Goal: Contribute content: Add original content to the website for others to see

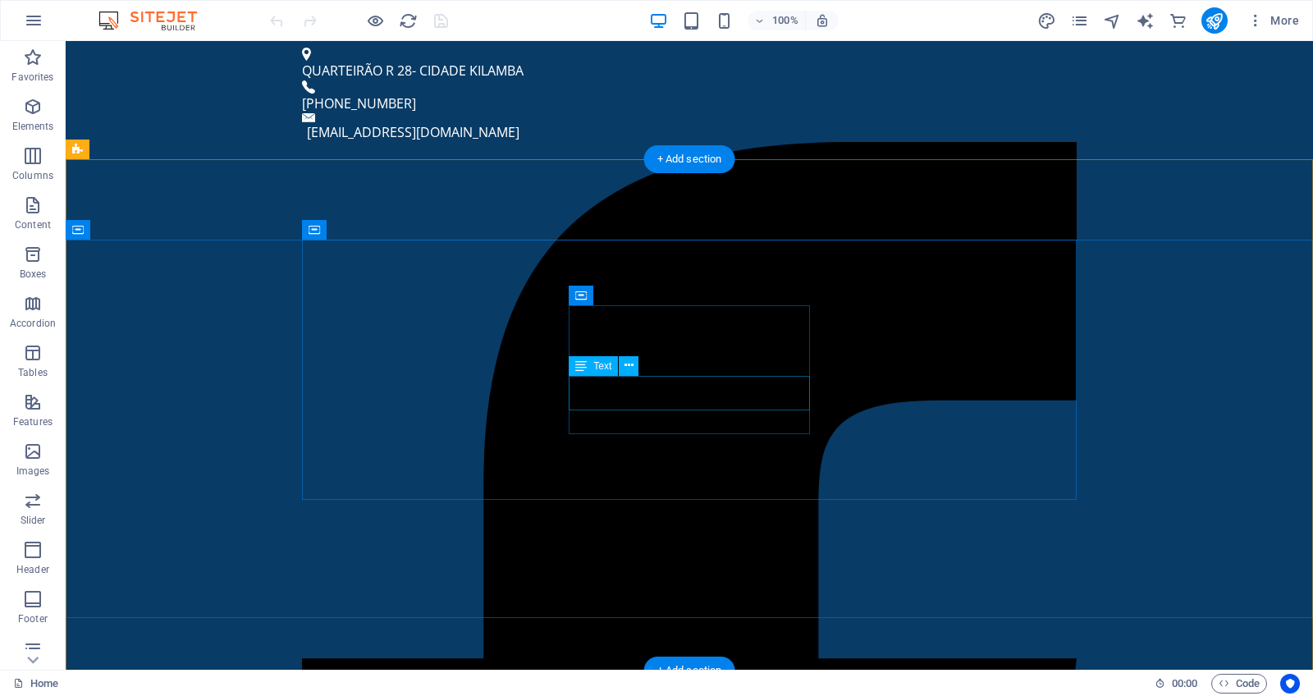
scroll to position [1426, 0]
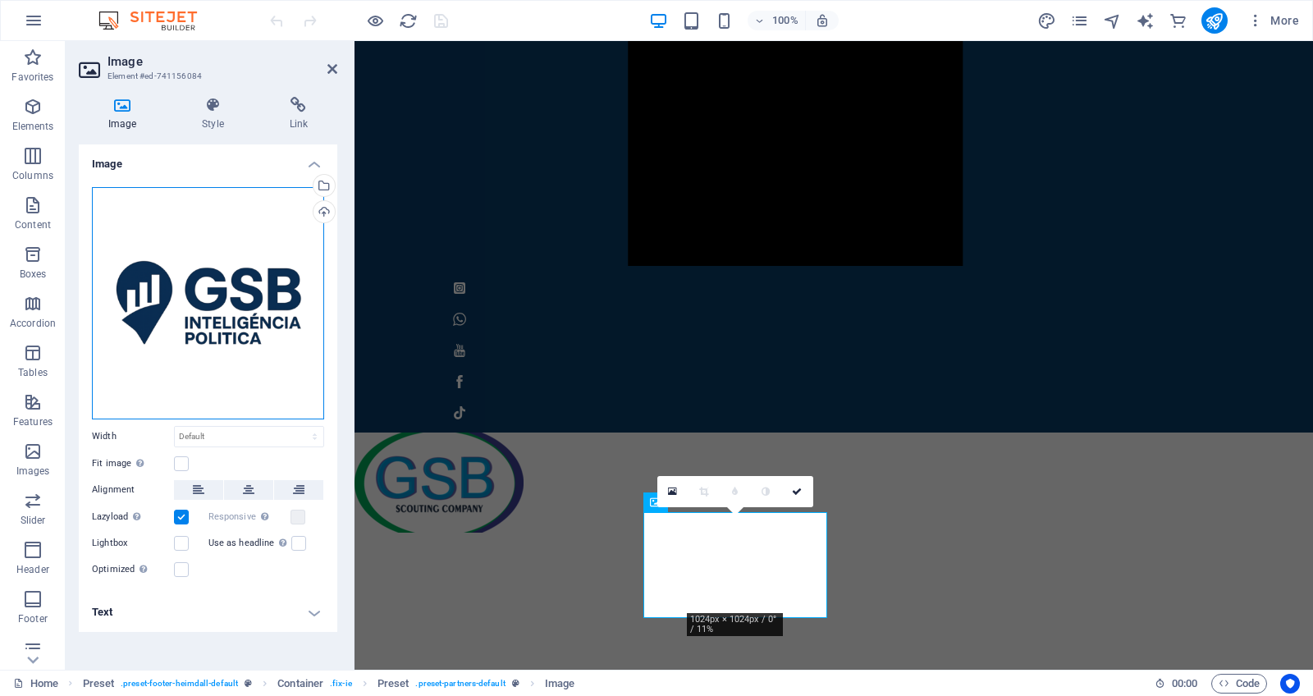
click at [264, 287] on div "Drag files here, click to choose files or select files from Files or our free s…" at bounding box center [208, 303] width 232 height 232
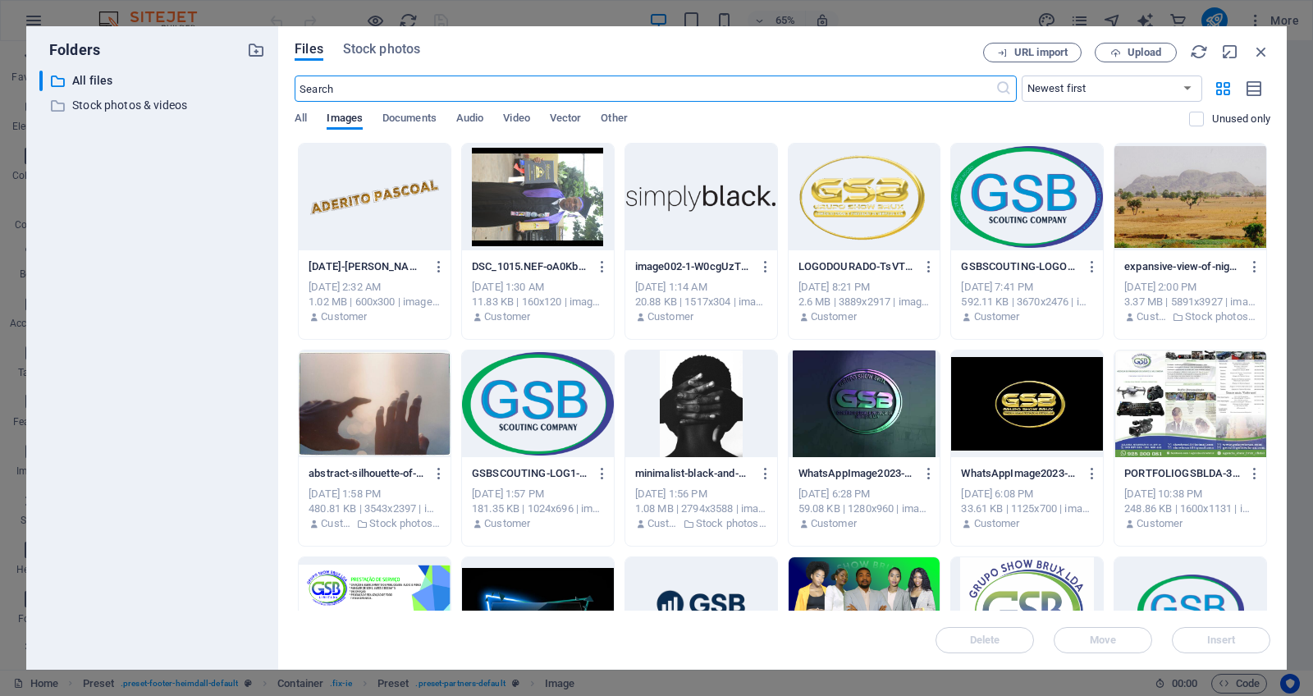
scroll to position [1225, 0]
click at [713, 203] on div at bounding box center [701, 197] width 152 height 107
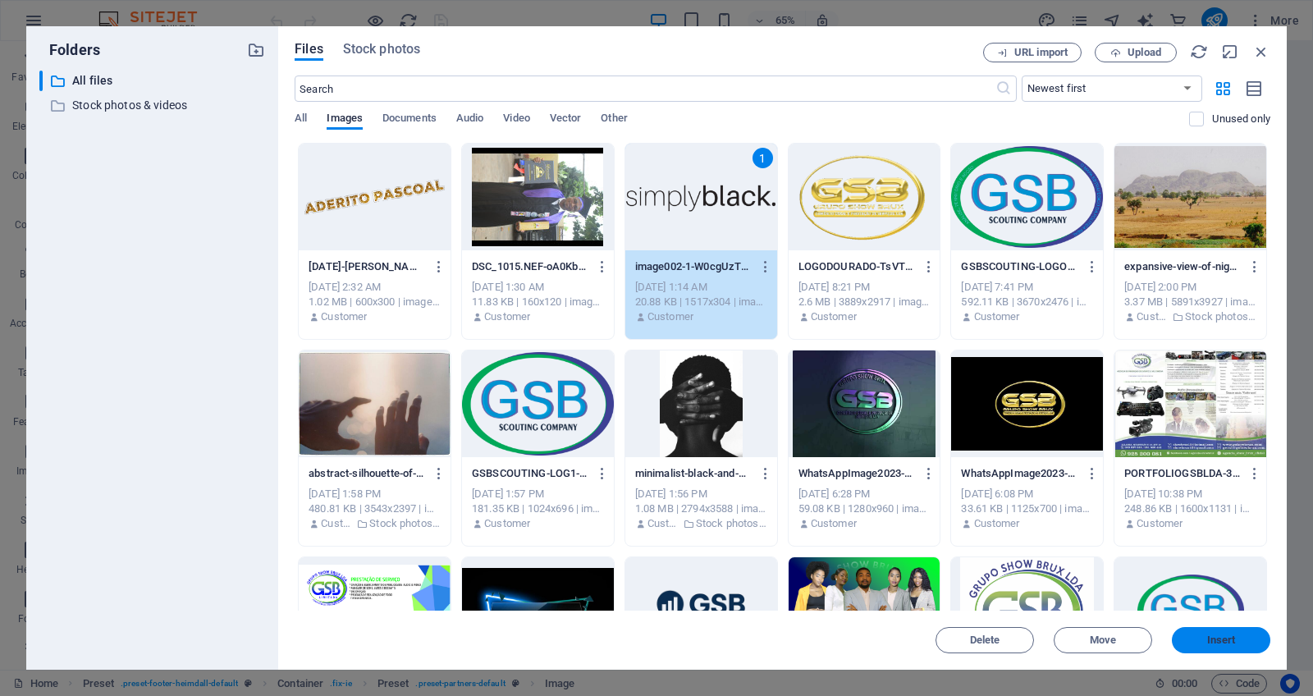
click at [1214, 642] on span "Insert" at bounding box center [1221, 640] width 29 height 10
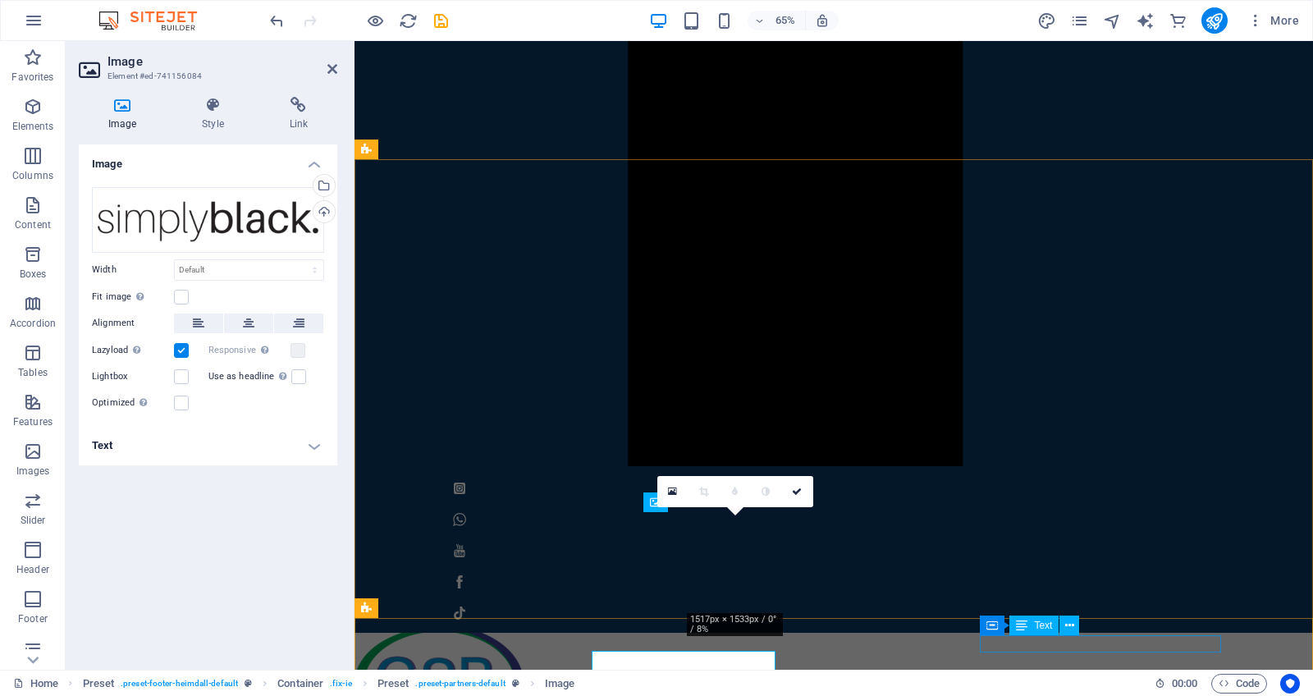
scroll to position [1426, 0]
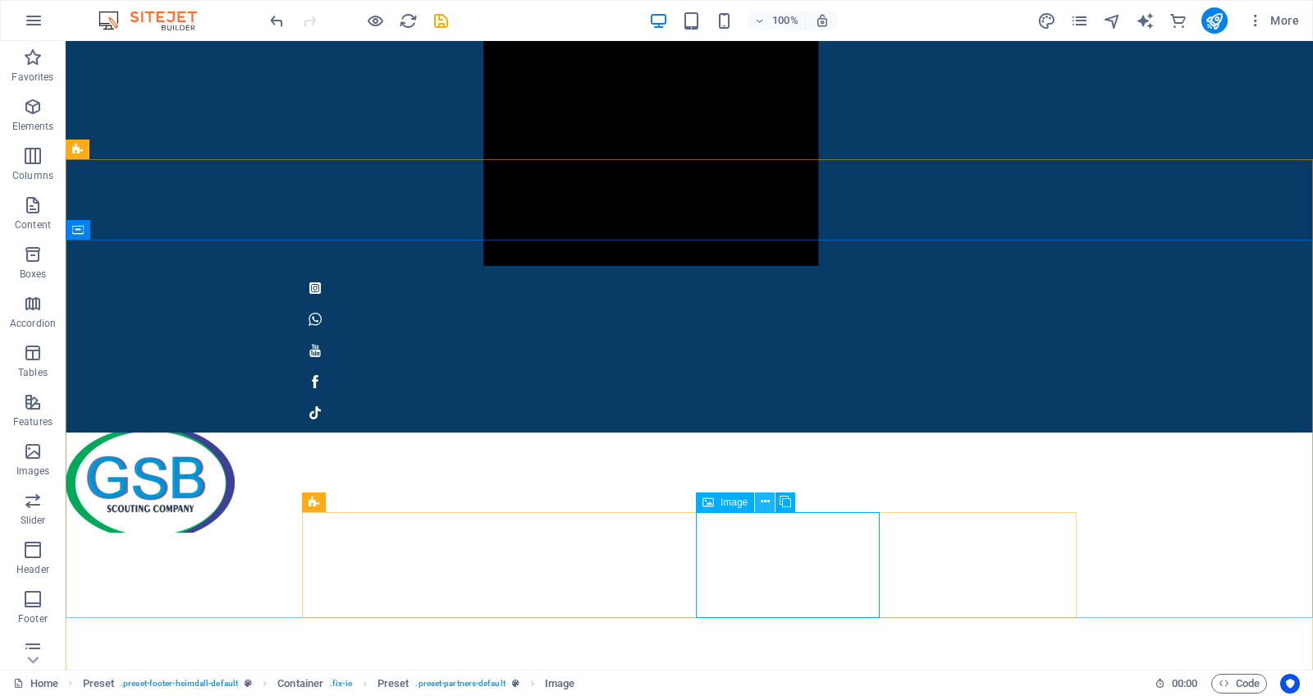
click at [768, 504] on icon at bounding box center [765, 501] width 9 height 17
click at [444, 16] on icon "save" at bounding box center [441, 20] width 19 height 19
checkbox input "false"
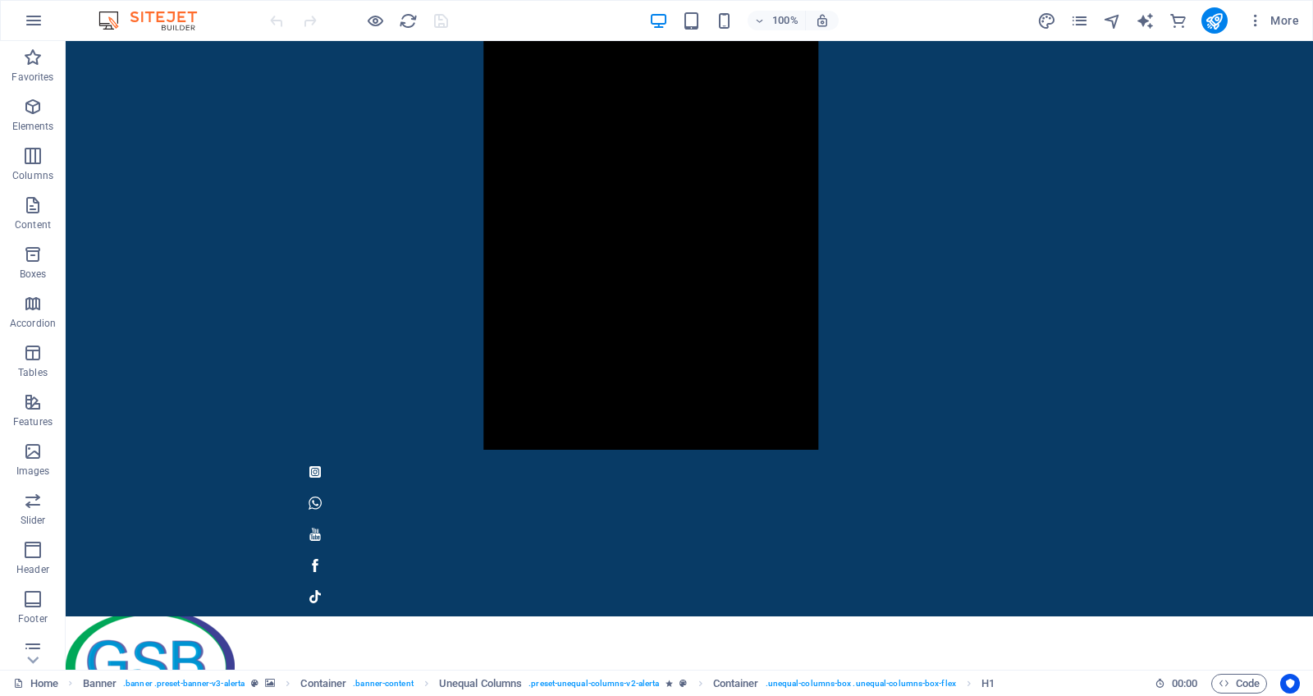
scroll to position [1426, 0]
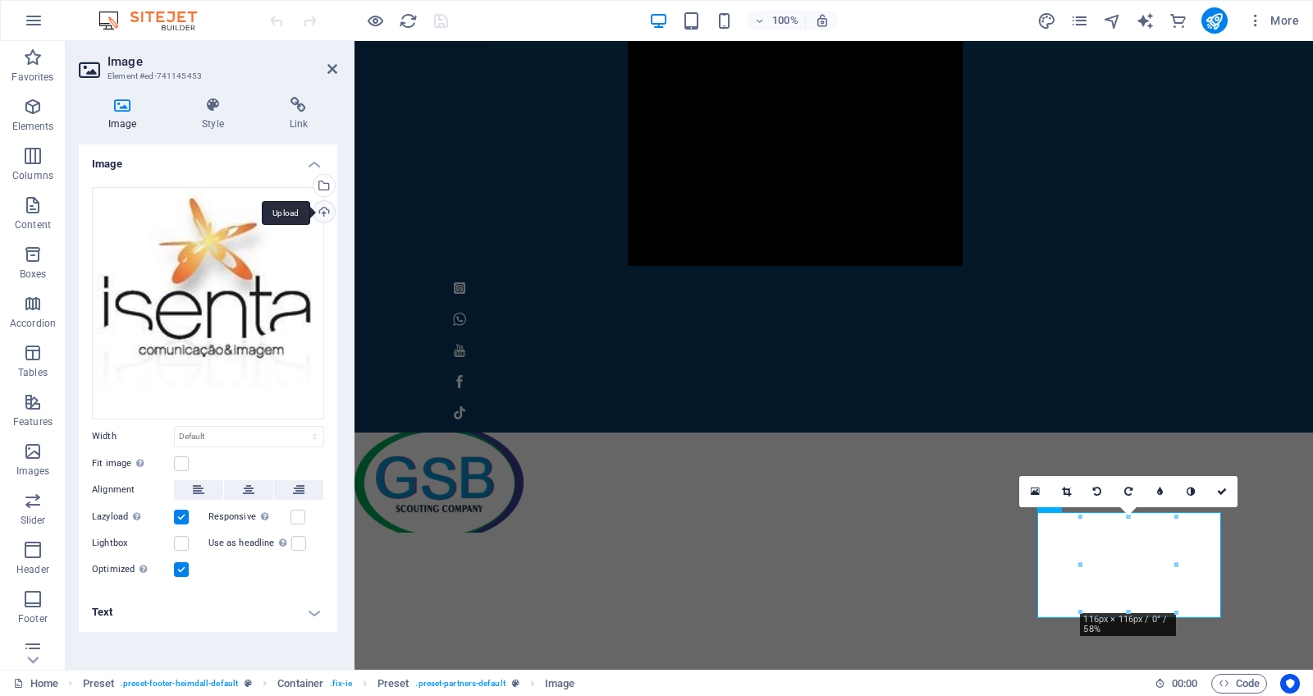
click at [327, 212] on div "Upload" at bounding box center [322, 213] width 25 height 25
click at [327, 204] on div "Upload" at bounding box center [322, 213] width 25 height 25
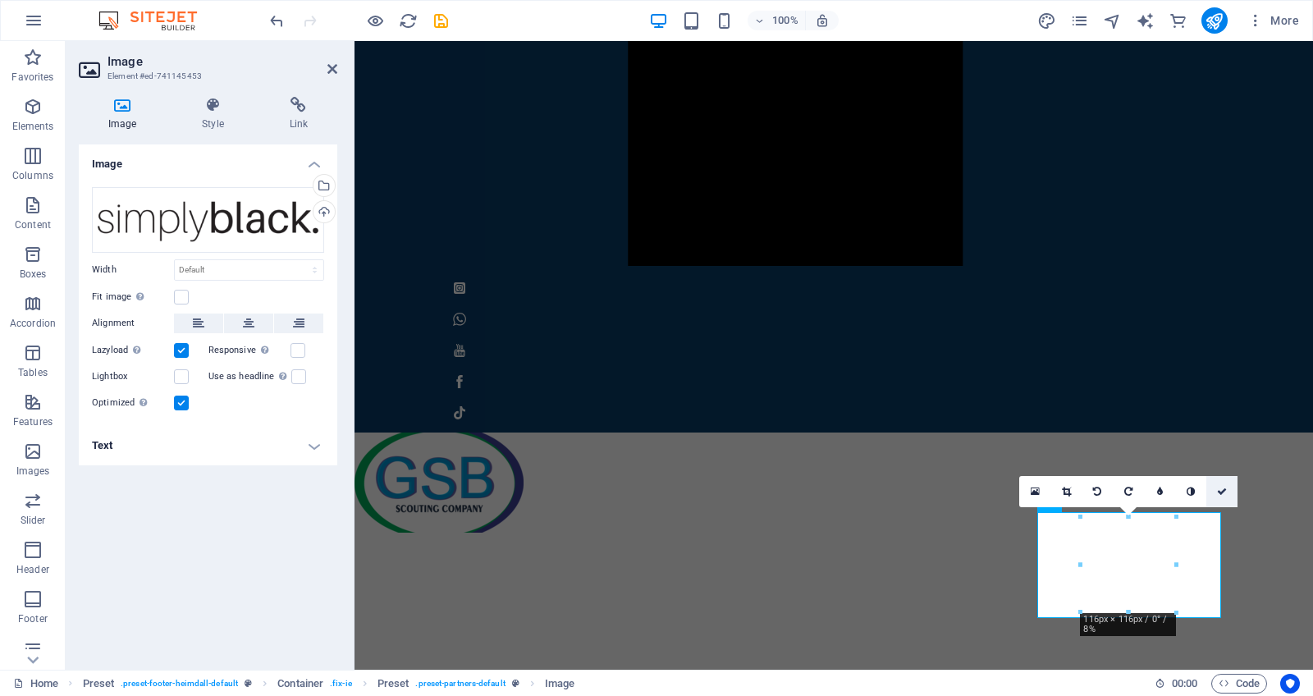
click at [1224, 492] on icon at bounding box center [1222, 492] width 10 height 10
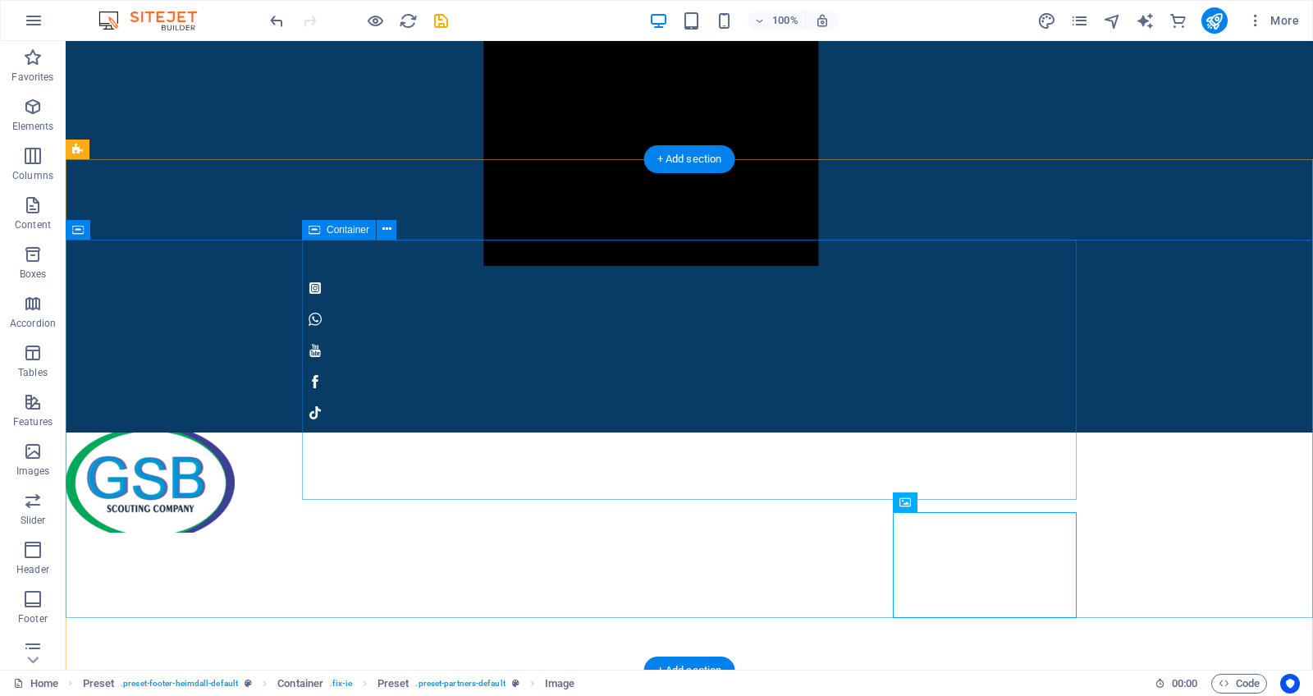
scroll to position [1331, 0]
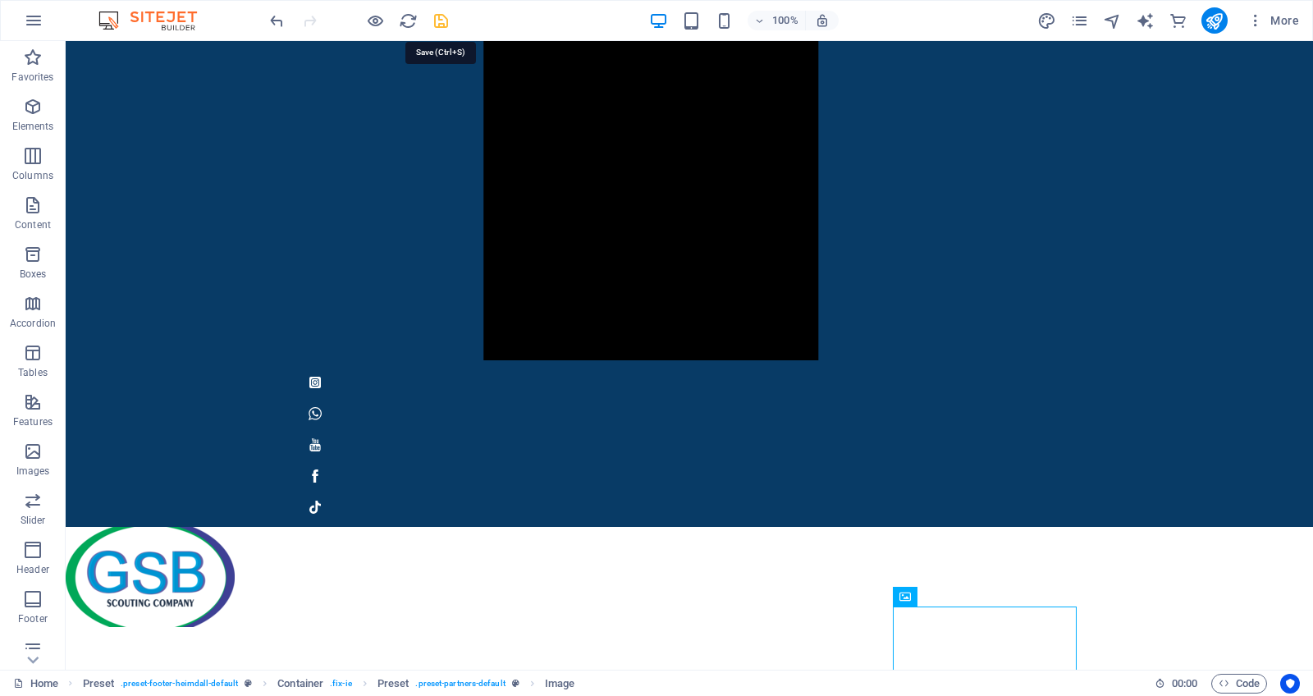
click at [432, 22] on icon "save" at bounding box center [441, 20] width 19 height 19
checkbox input "false"
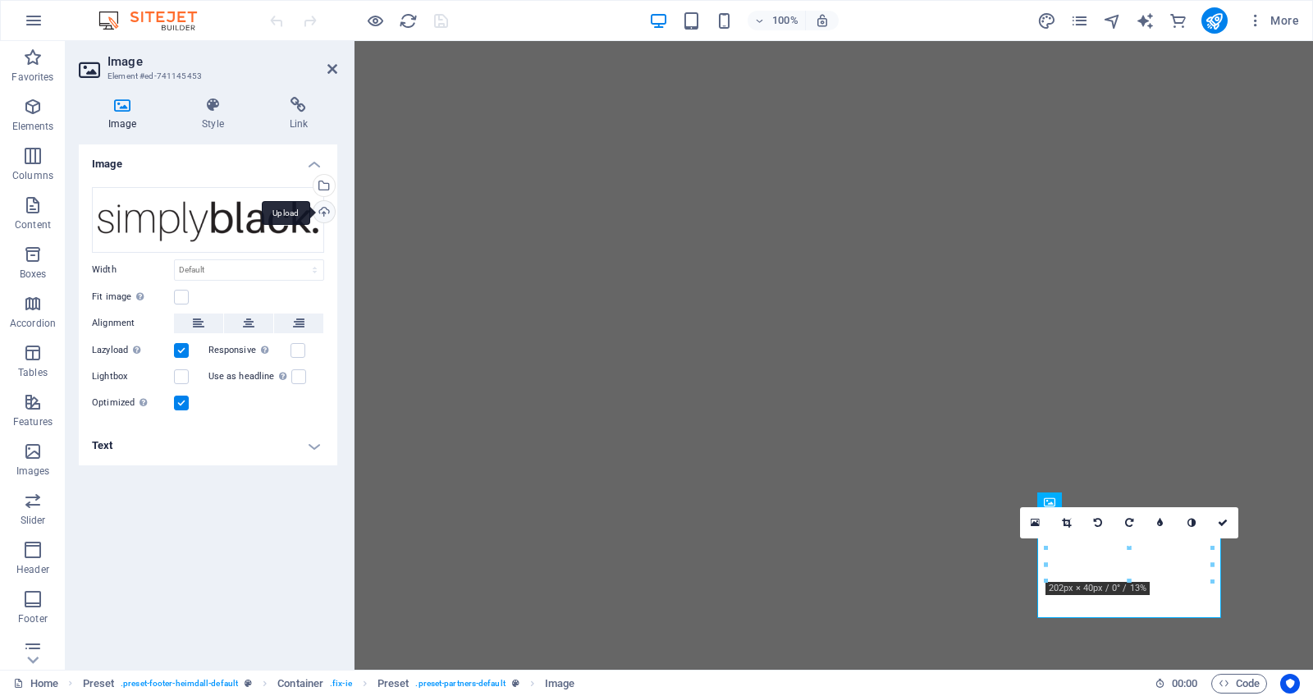
click at [325, 212] on div "Upload" at bounding box center [322, 213] width 25 height 25
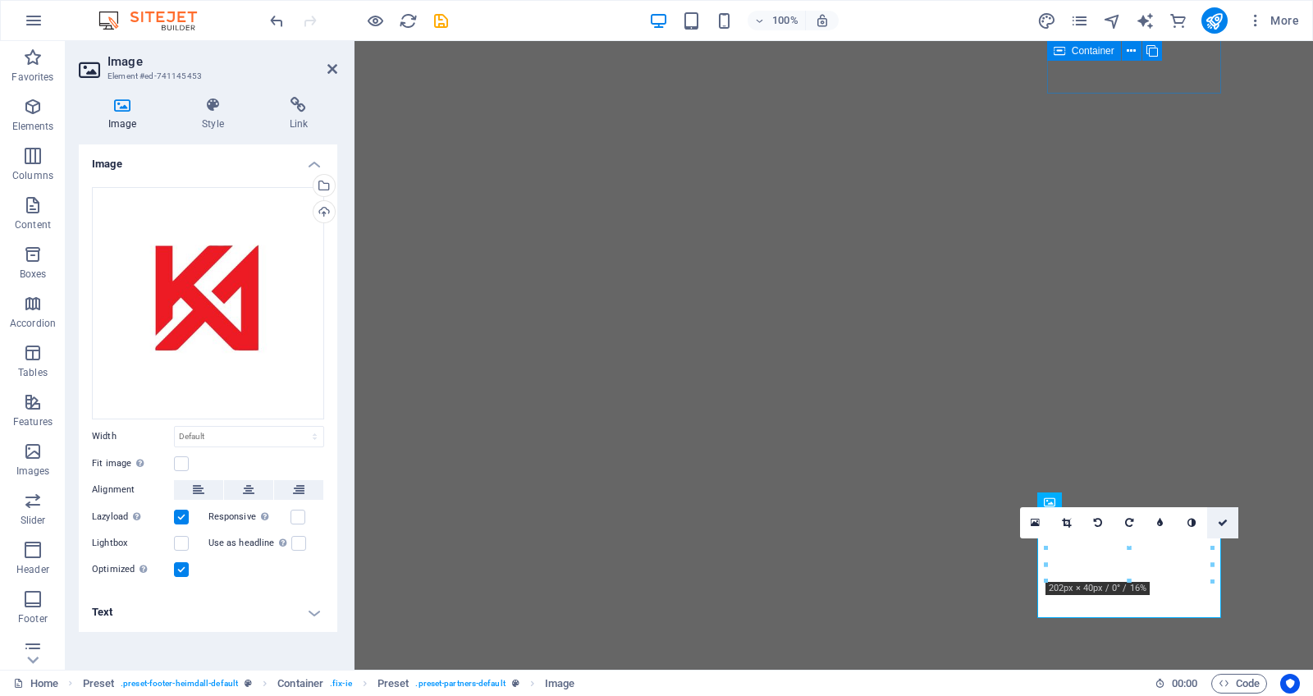
click at [1228, 517] on link at bounding box center [1222, 522] width 31 height 31
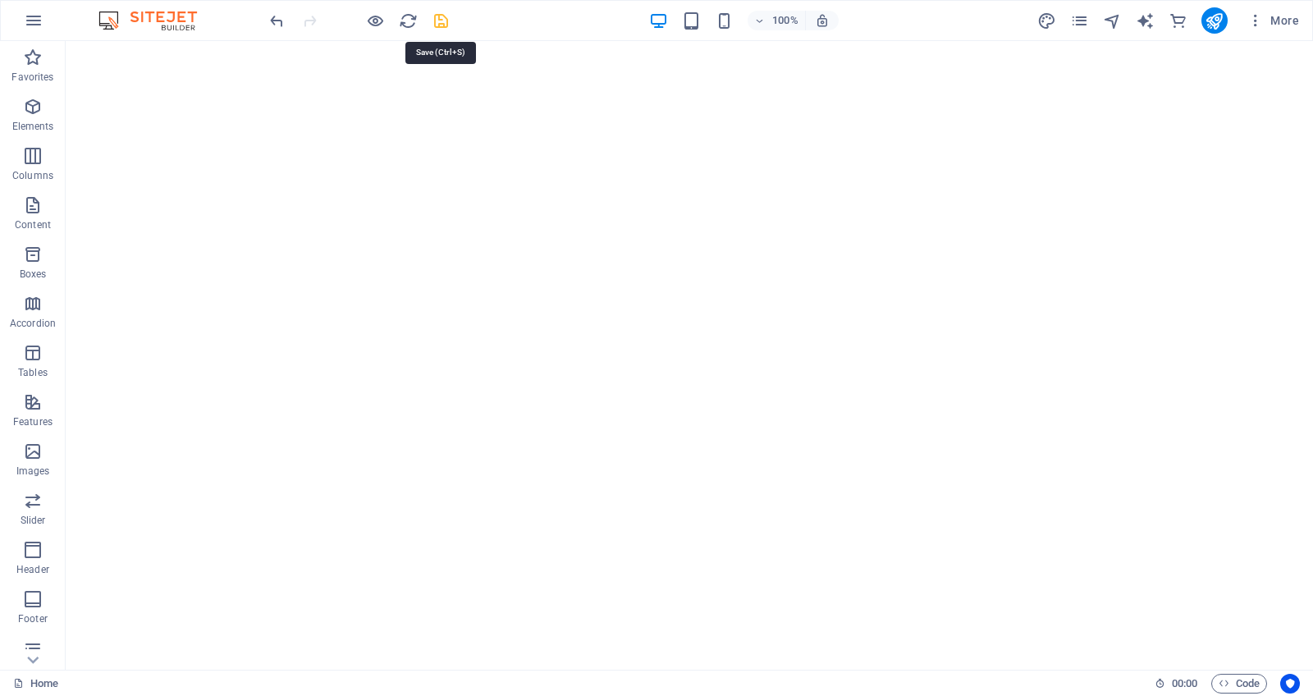
click at [444, 24] on icon "save" at bounding box center [441, 20] width 19 height 19
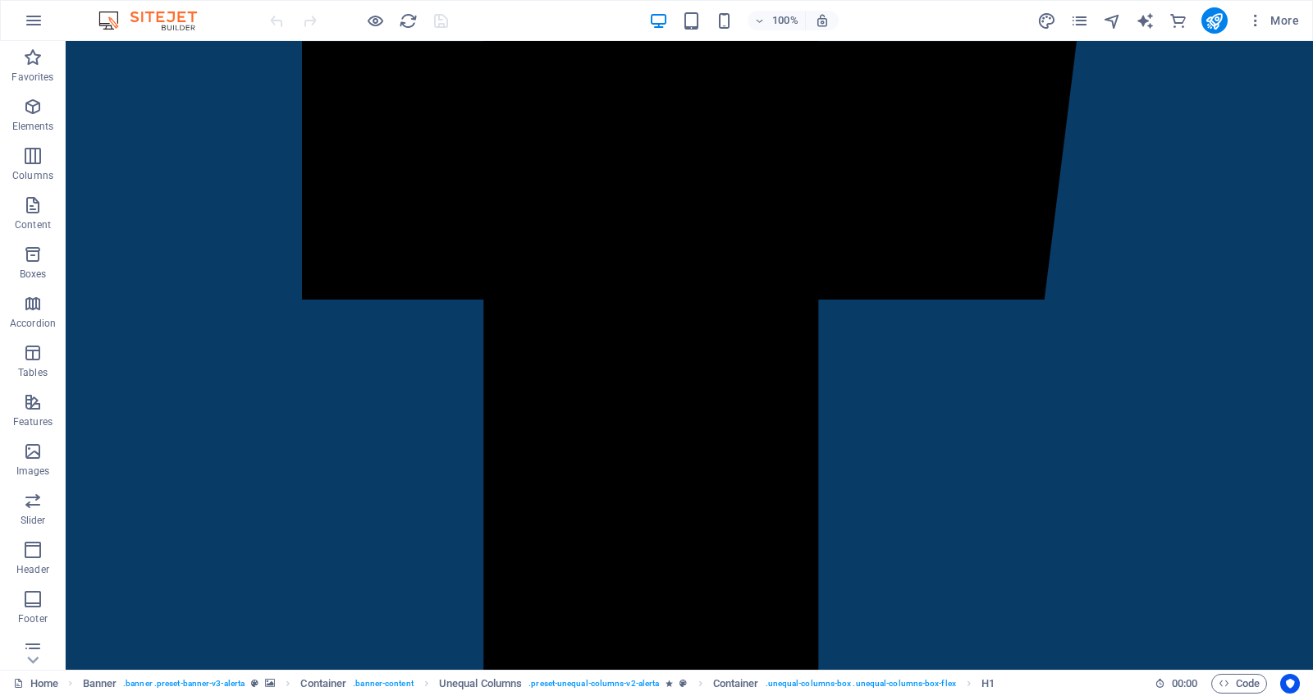
scroll to position [1532, 0]
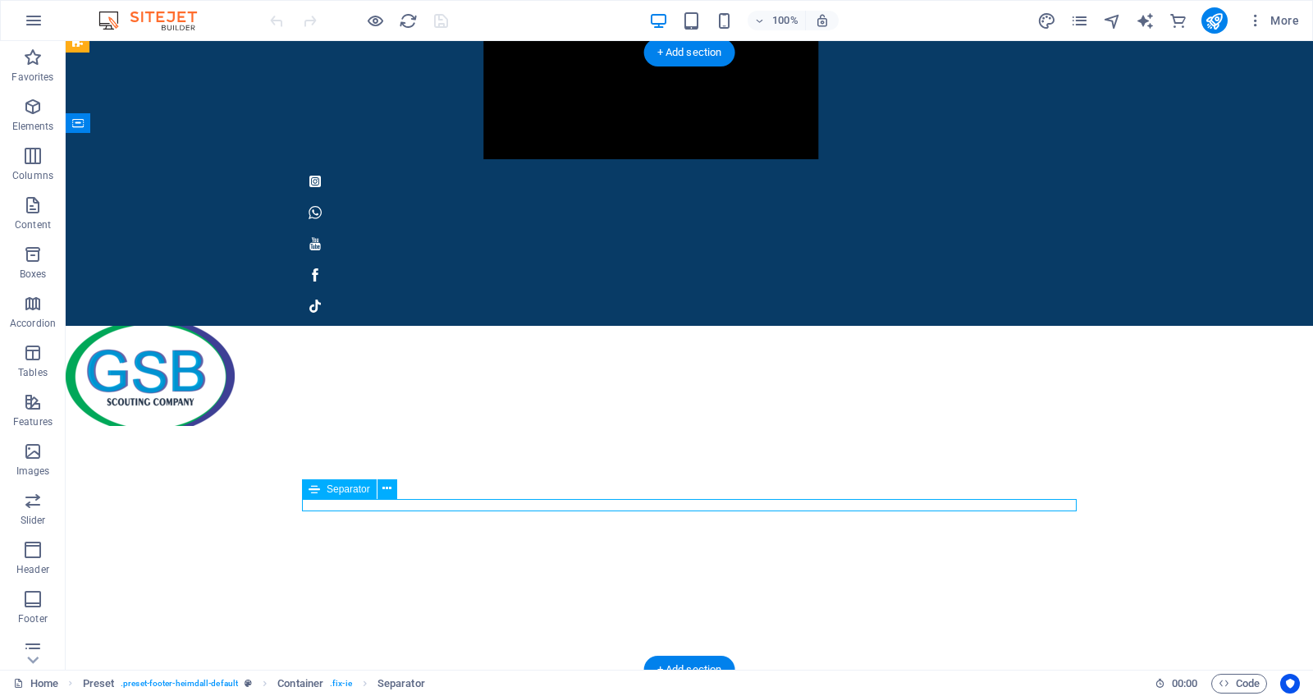
scroll to position [1520, 0]
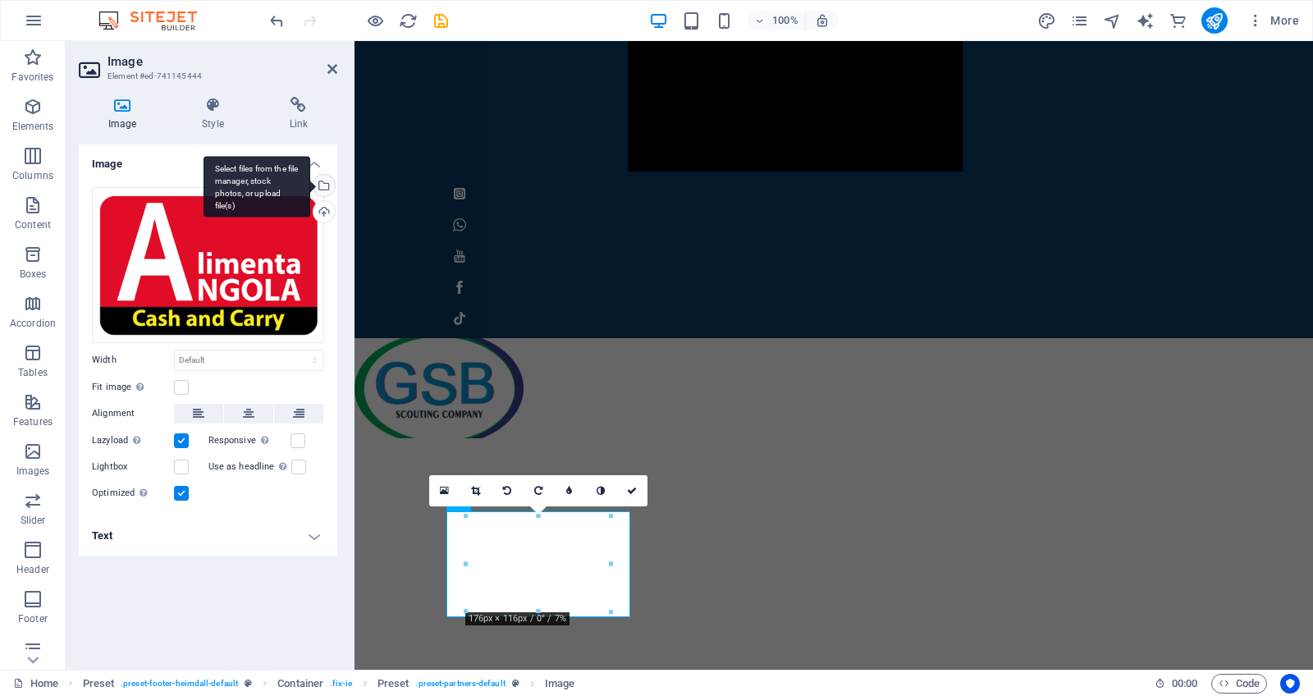
click at [326, 181] on div "Select files from the file manager, stock photos, or upload file(s)" at bounding box center [322, 187] width 25 height 25
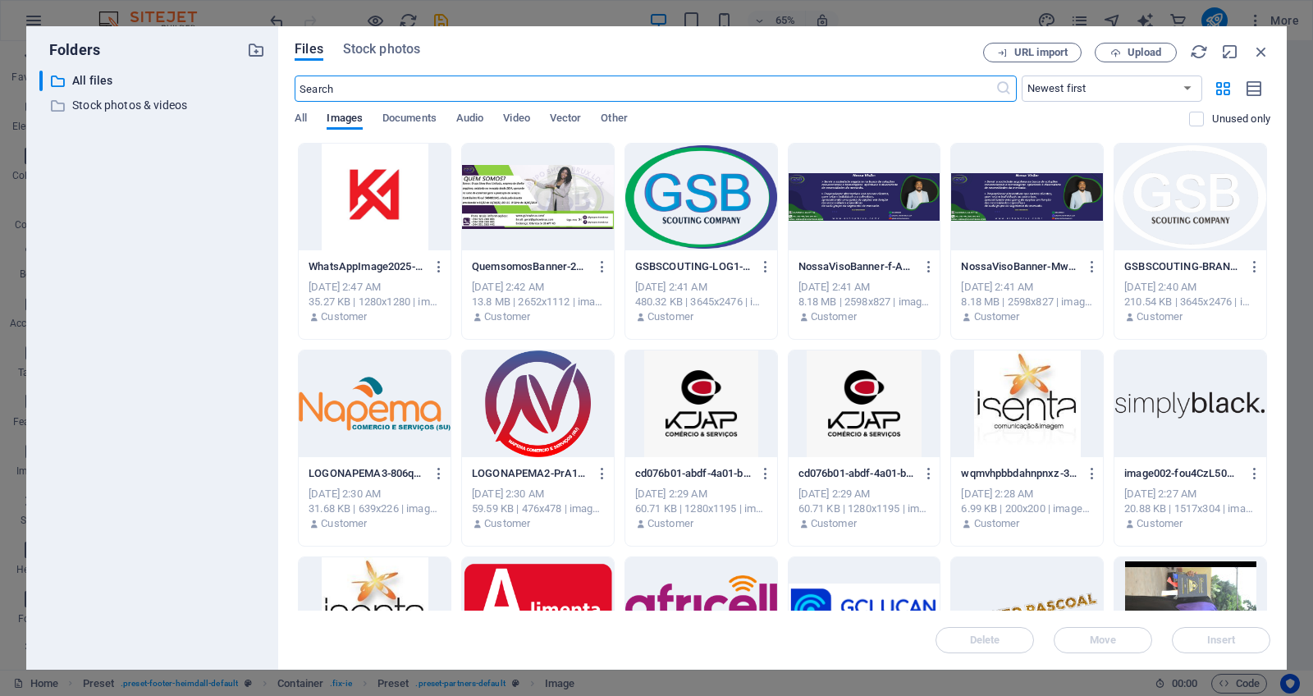
scroll to position [1319, 0]
click at [1201, 408] on div at bounding box center [1191, 403] width 152 height 107
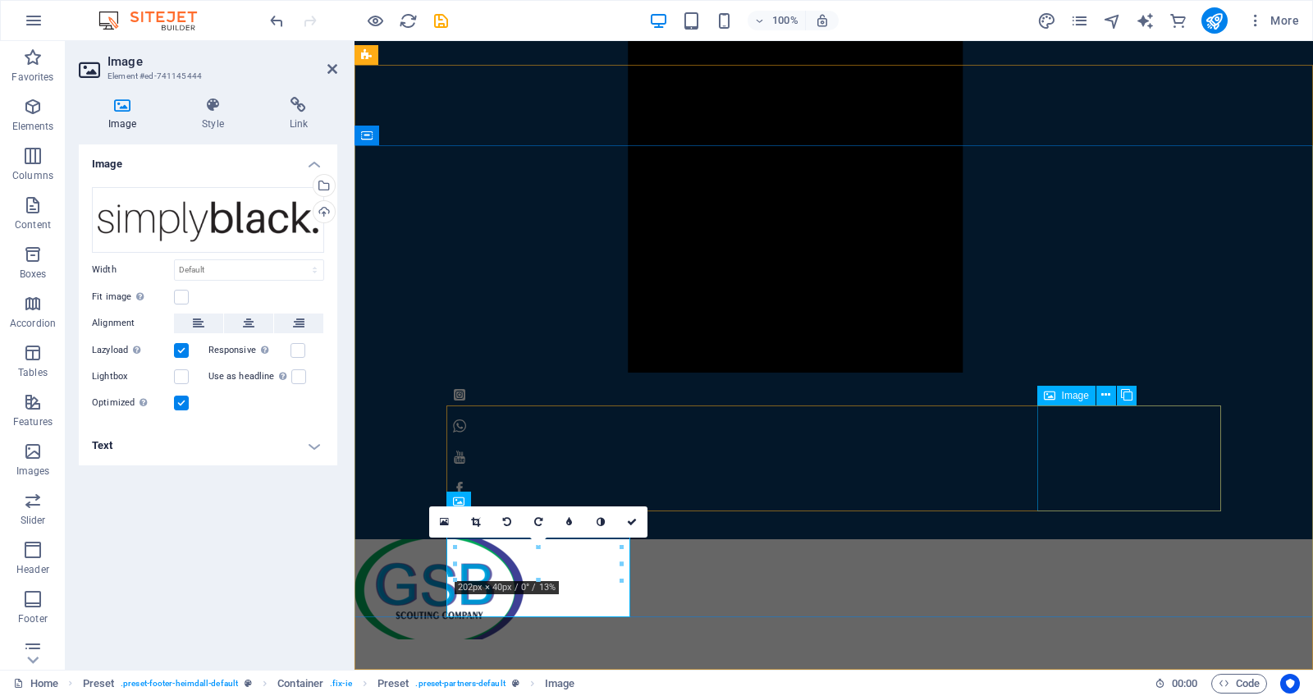
scroll to position [1520, 0]
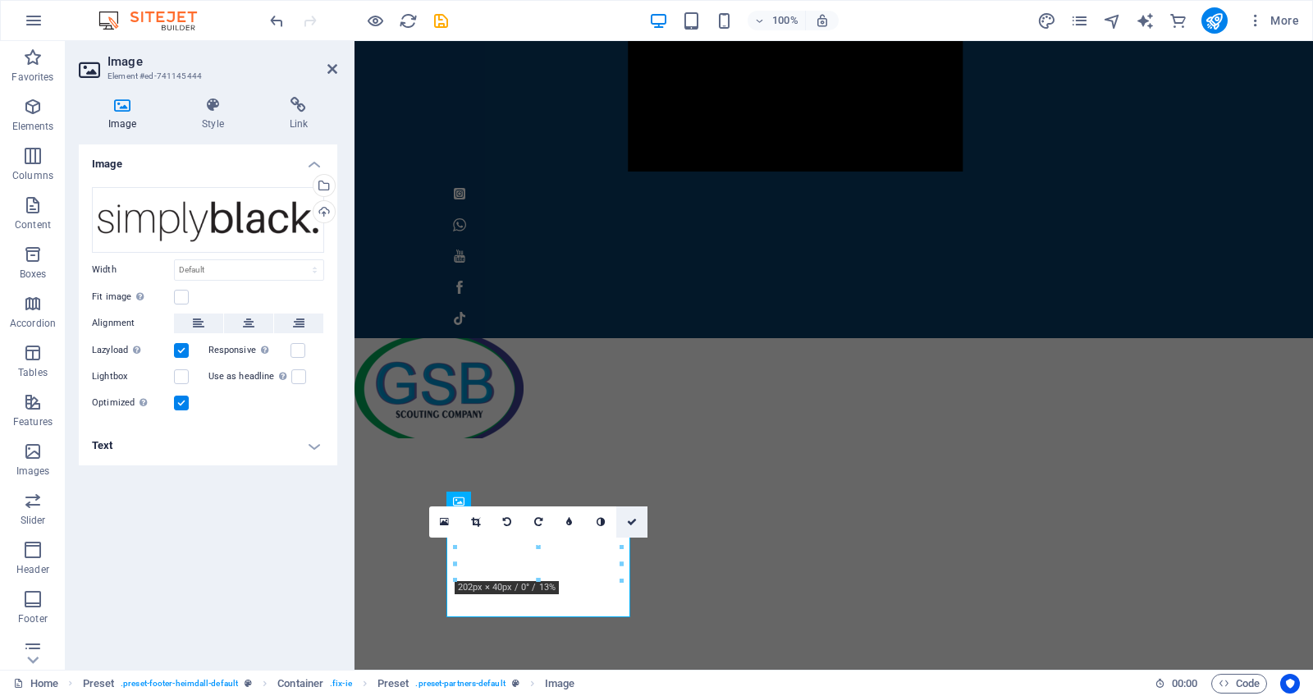
click at [631, 524] on icon at bounding box center [632, 522] width 10 height 10
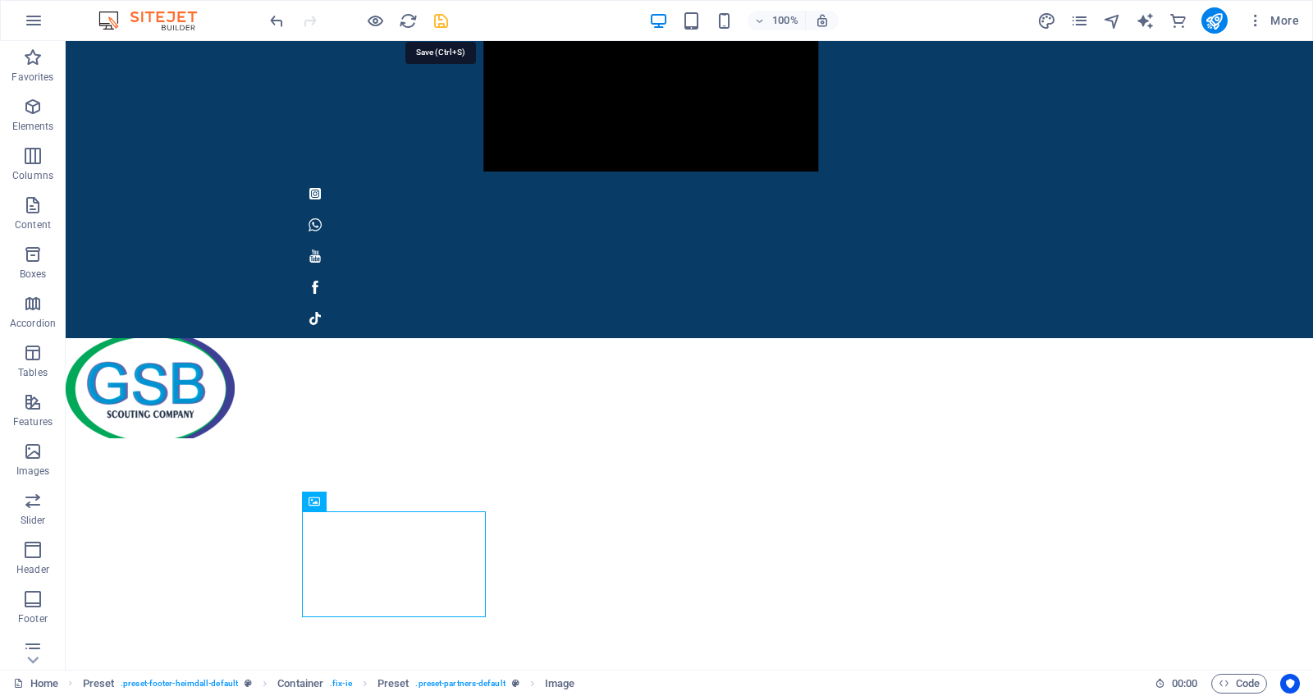
click at [439, 28] on icon "save" at bounding box center [441, 20] width 19 height 19
checkbox input "false"
